Goal: Information Seeking & Learning: Learn about a topic

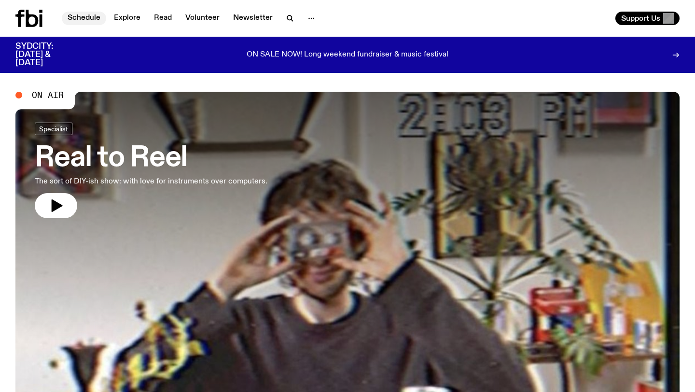
click at [84, 19] on link "Schedule" at bounding box center [84, 19] width 44 height 14
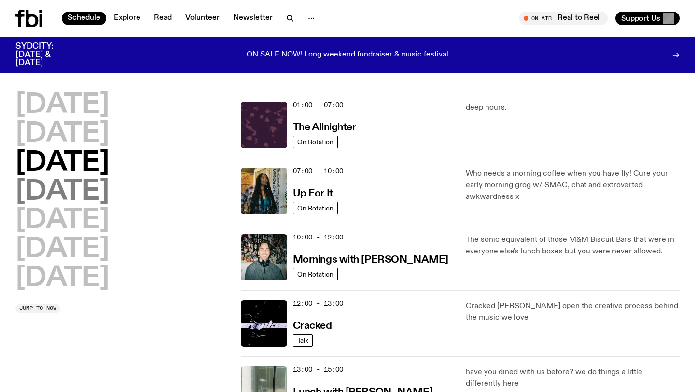
click at [102, 200] on h2 "[DATE]" at bounding box center [62, 192] width 94 height 27
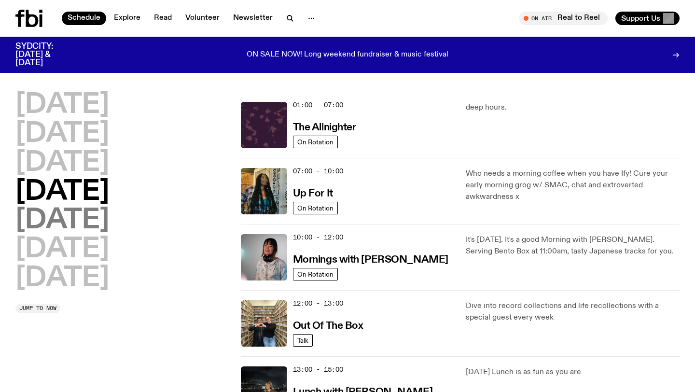
click at [87, 220] on h2 "[DATE]" at bounding box center [62, 220] width 94 height 27
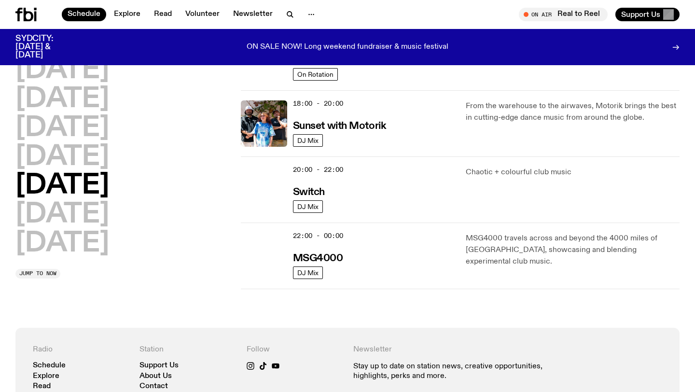
scroll to position [390, 0]
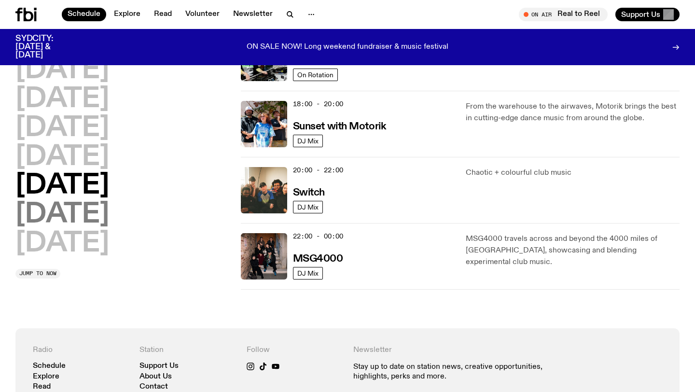
click at [66, 221] on h2 "[DATE]" at bounding box center [62, 214] width 94 height 27
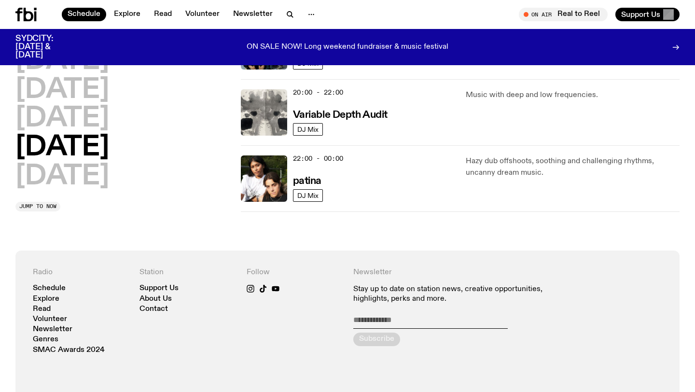
scroll to position [699, 0]
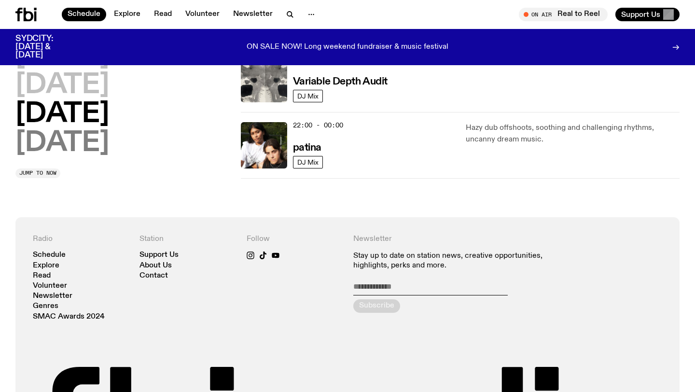
click at [90, 148] on h2 "[DATE]" at bounding box center [62, 143] width 94 height 27
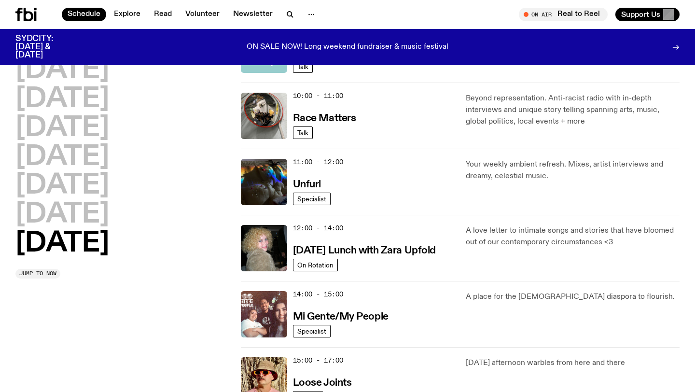
scroll to position [274, 0]
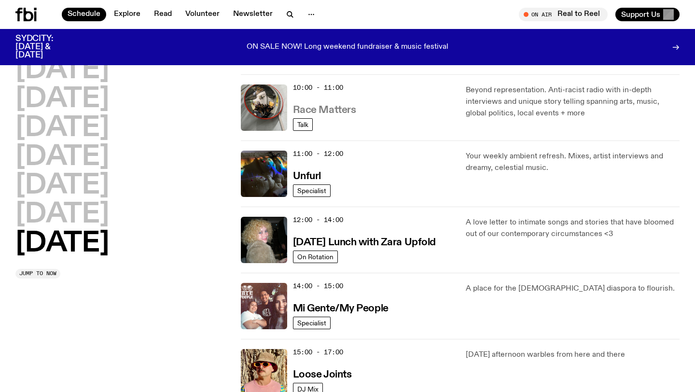
click at [346, 115] on h3 "Race Matters" at bounding box center [324, 110] width 63 height 10
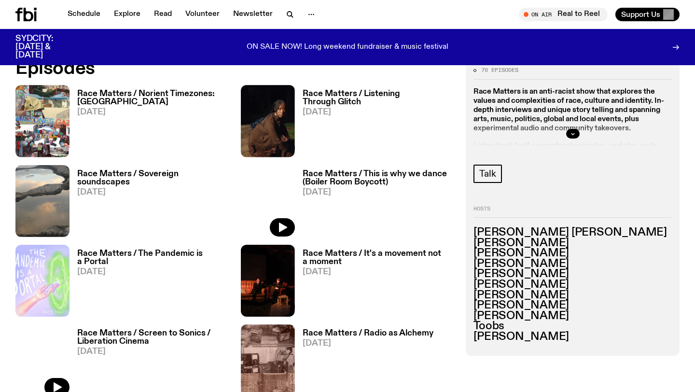
scroll to position [509, 0]
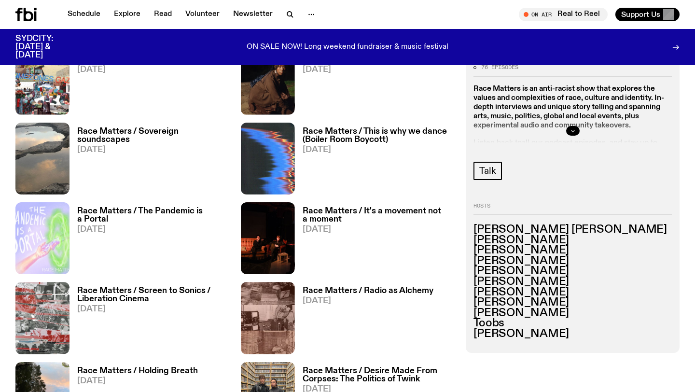
click at [571, 132] on icon "button" at bounding box center [573, 131] width 6 height 6
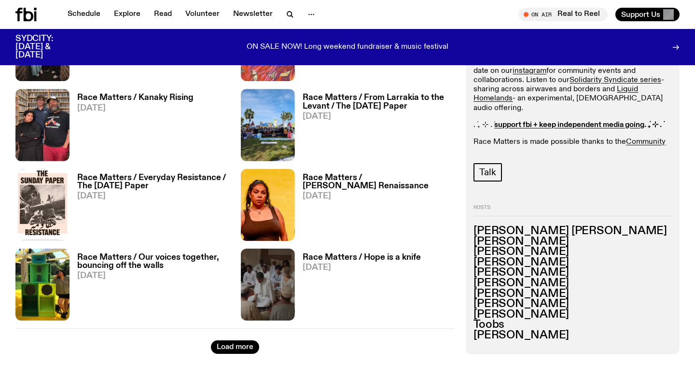
scroll to position [1664, 0]
